Goal: Task Accomplishment & Management: Use online tool/utility

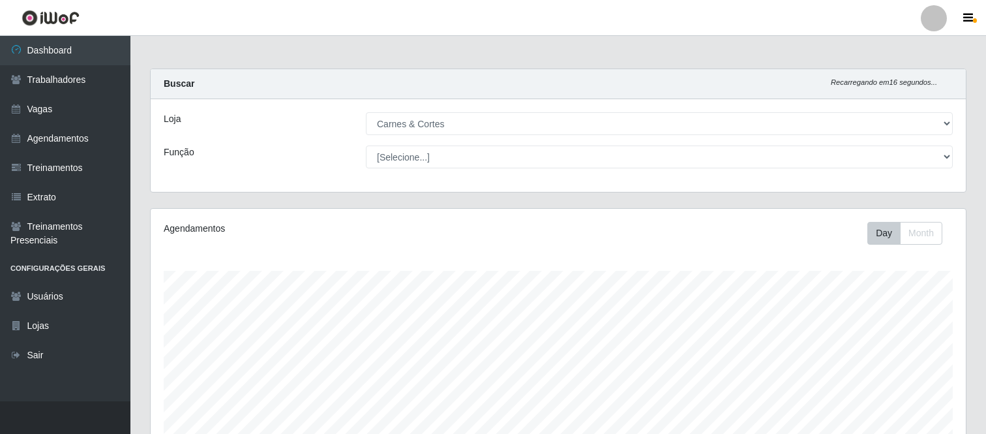
select select "433"
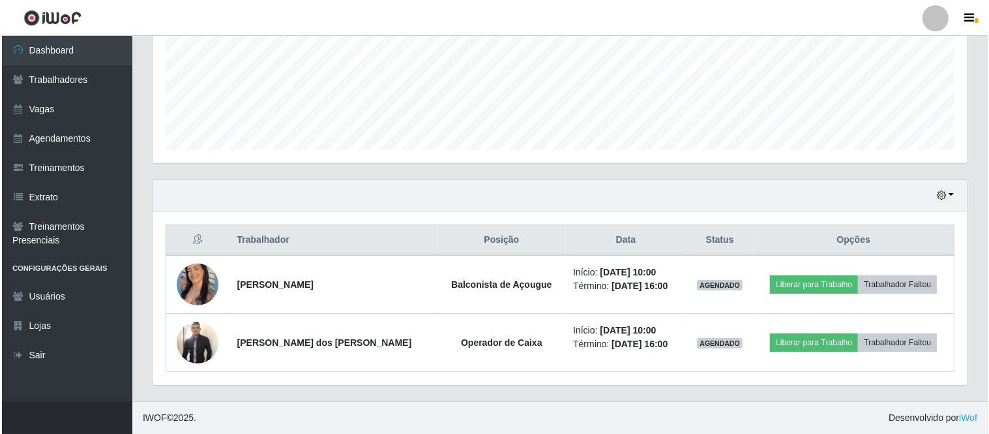
scroll to position [270, 815]
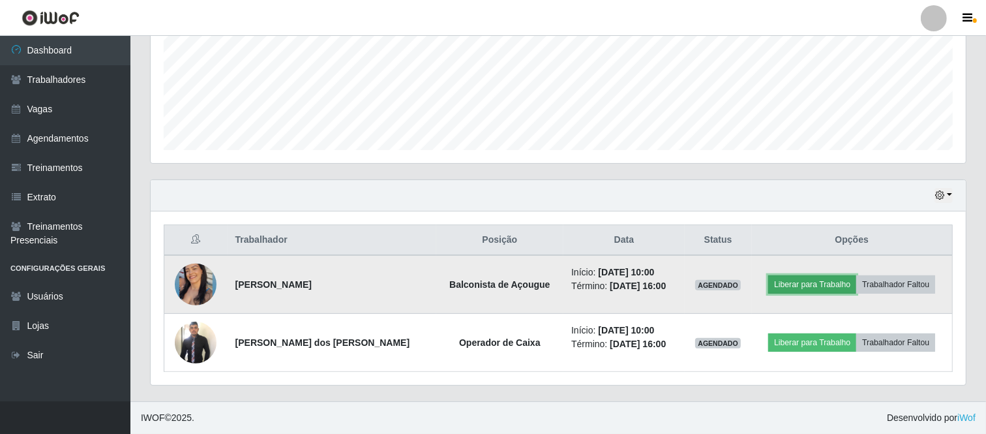
click at [829, 282] on button "Liberar para Trabalho" at bounding box center [812, 284] width 88 height 18
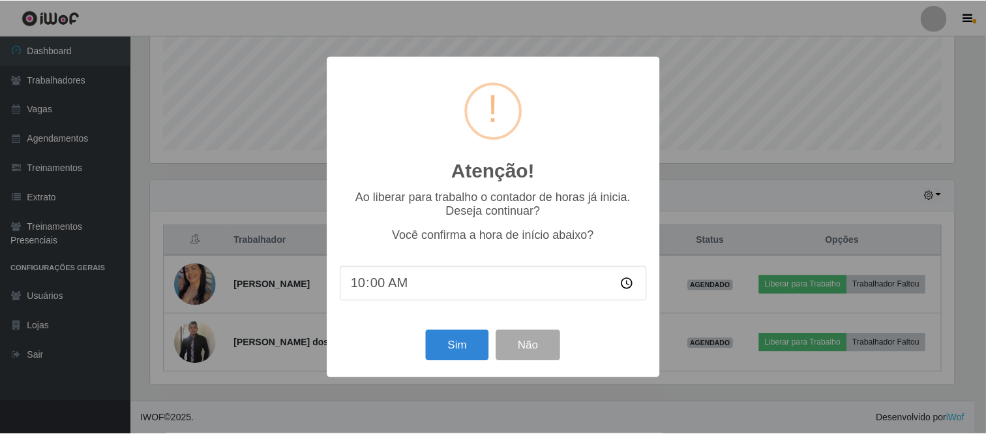
scroll to position [270, 807]
click at [470, 355] on button "Sim" at bounding box center [458, 345] width 63 height 31
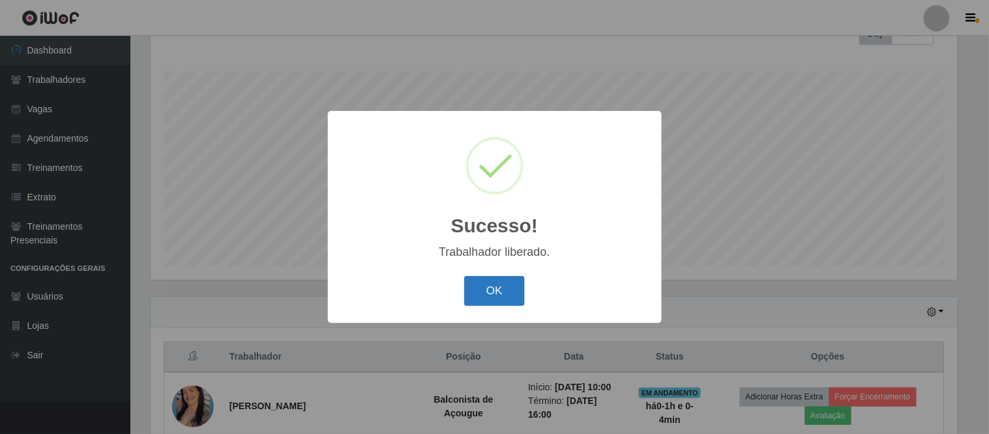
click at [511, 277] on button "OK" at bounding box center [494, 291] width 61 height 31
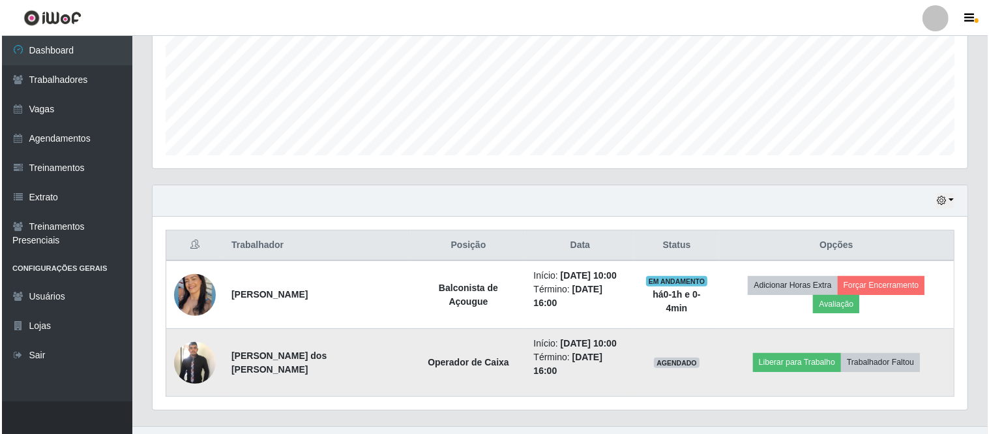
scroll to position [316, 0]
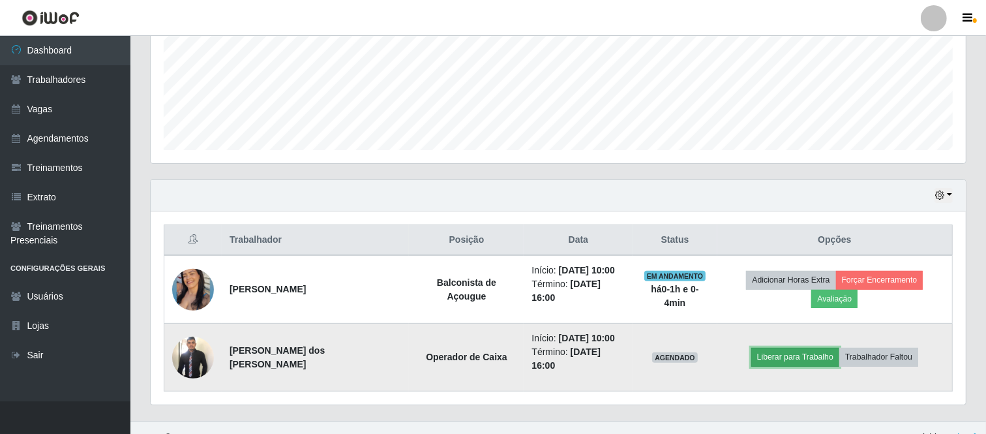
click at [780, 348] on button "Liberar para Trabalho" at bounding box center [795, 357] width 88 height 18
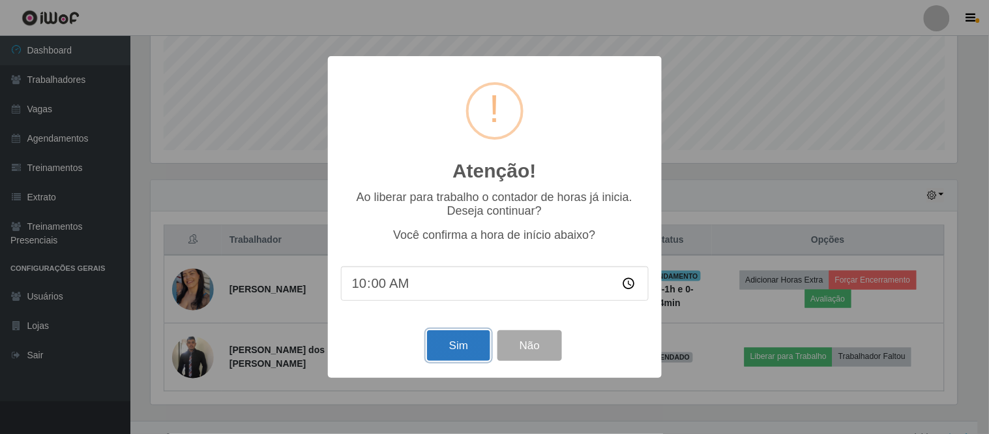
click at [463, 353] on button "Sim" at bounding box center [458, 345] width 63 height 31
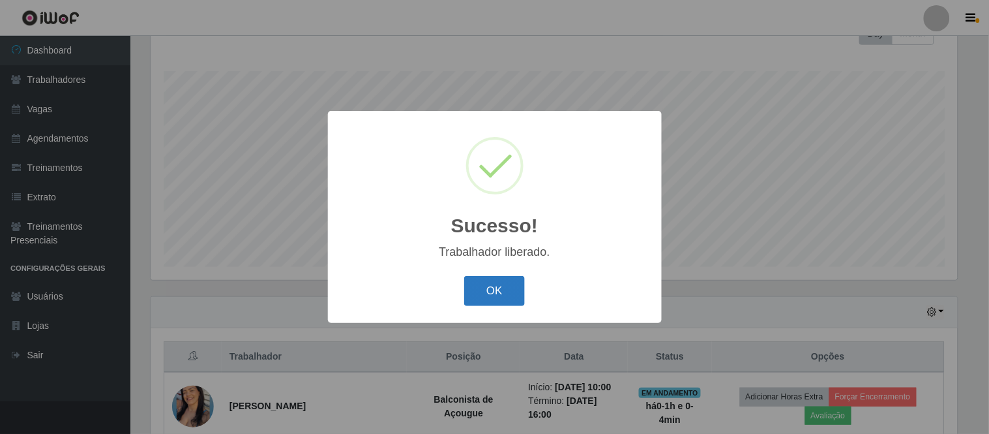
click at [497, 298] on button "OK" at bounding box center [494, 291] width 61 height 31
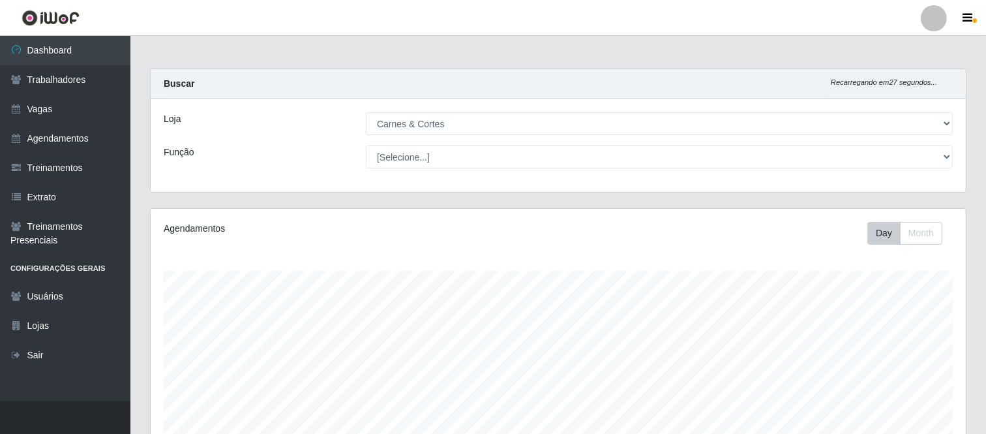
scroll to position [72, 0]
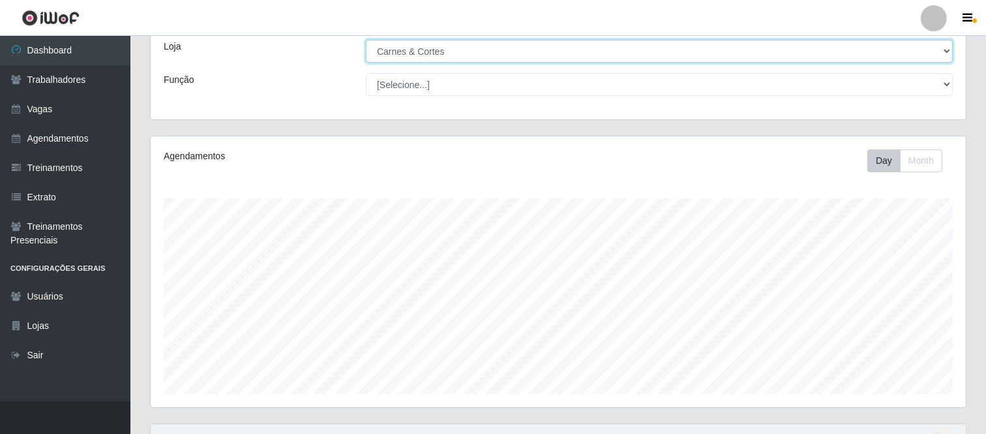
click at [486, 59] on select "[Selecione...] Carnes & Cortes" at bounding box center [659, 51] width 587 height 23
click at [366, 40] on select "[Selecione...] Carnes & Cortes" at bounding box center [659, 51] width 587 height 23
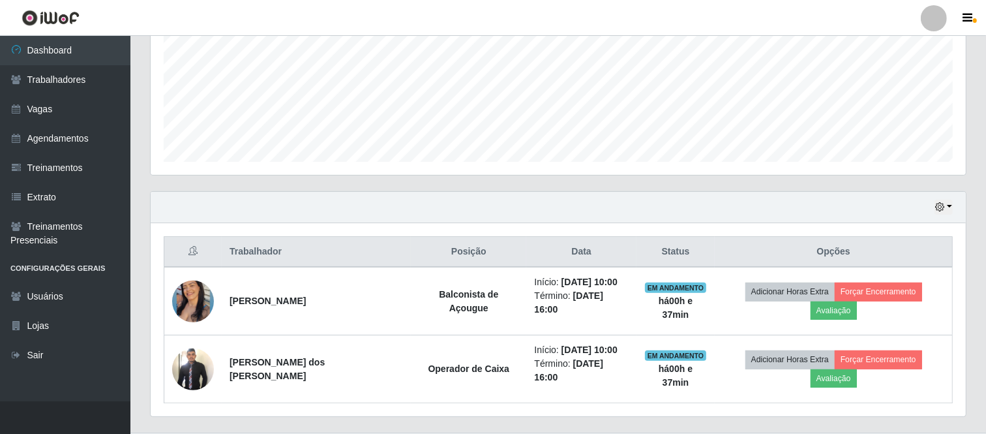
scroll to position [316, 0]
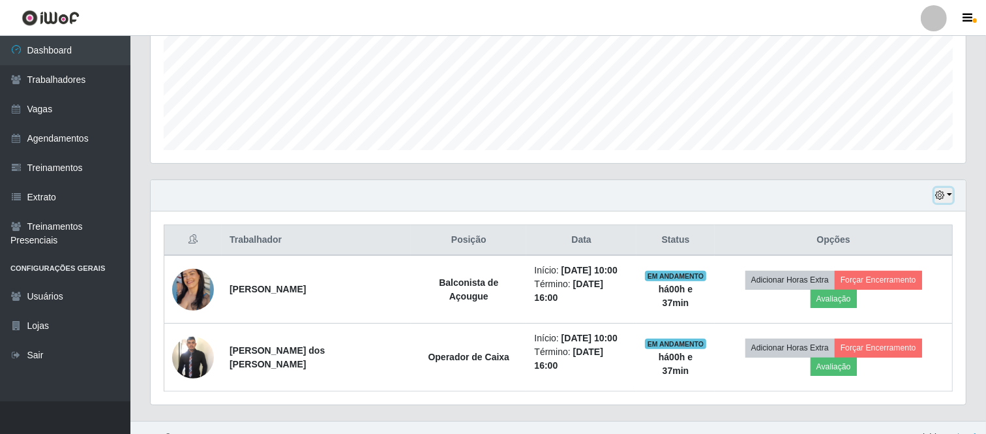
click at [944, 197] on icon "button" at bounding box center [939, 194] width 9 height 9
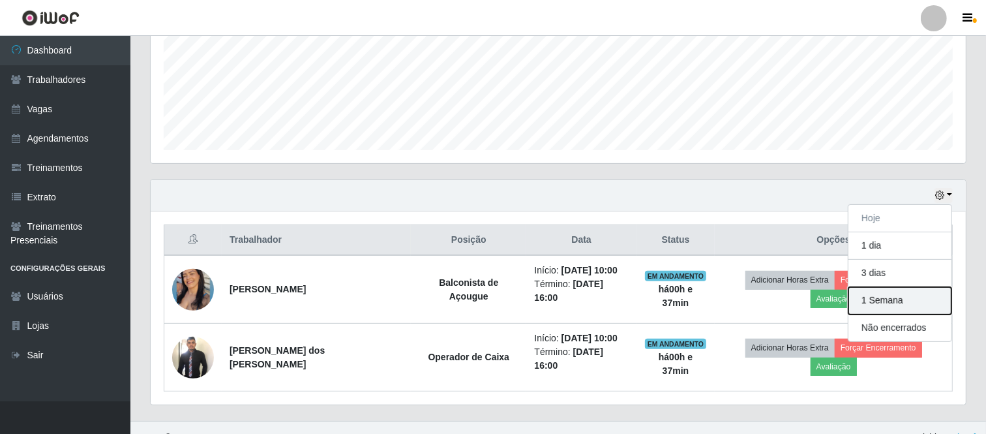
drag, startPoint x: 882, startPoint y: 297, endPoint x: 856, endPoint y: 275, distance: 34.2
click at [882, 298] on button "1 Semana" at bounding box center [899, 300] width 103 height 27
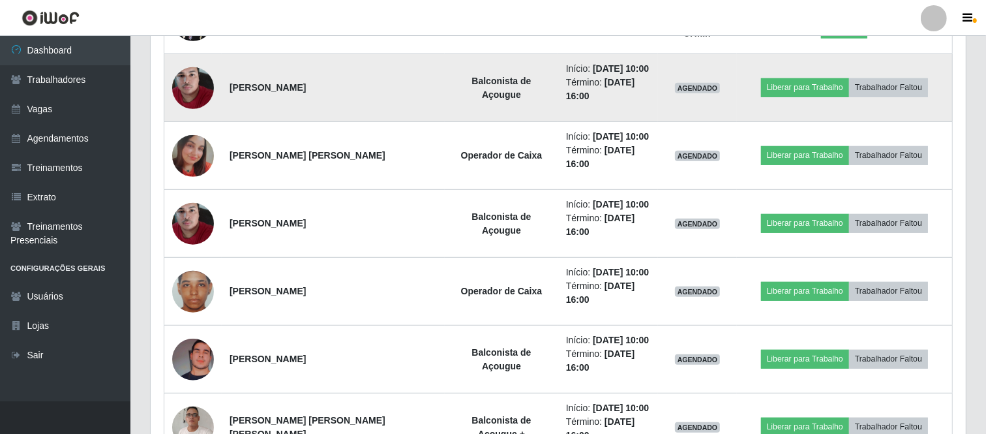
scroll to position [679, 0]
